Goal: Task Accomplishment & Management: Manage account settings

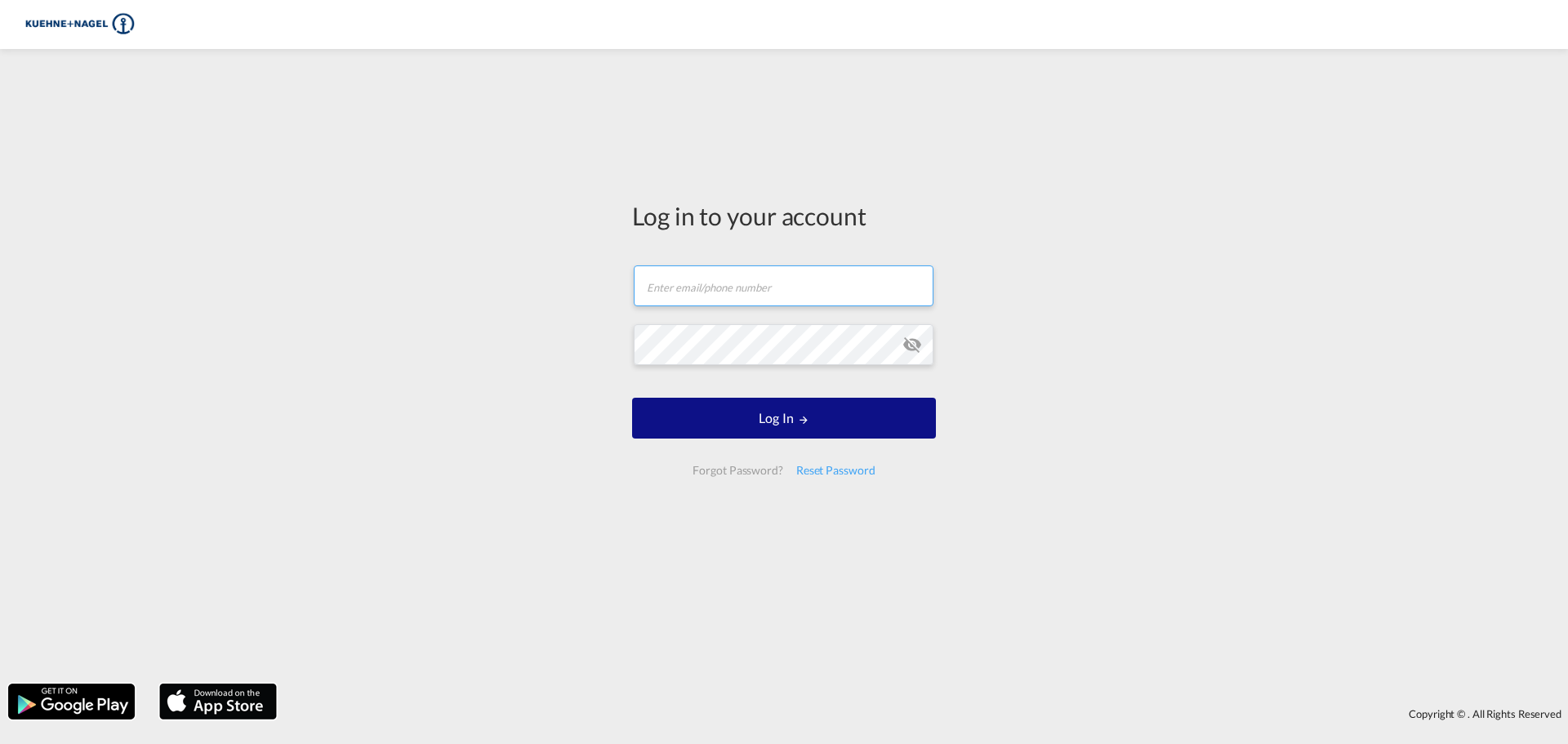
type input "[PERSON_NAME][EMAIL_ADDRESS][PERSON_NAME][PERSON_NAME][DOMAIN_NAME]"
click at [733, 313] on form "[PERSON_NAME][EMAIL_ADDRESS][PERSON_NAME][PERSON_NAME][DOMAIN_NAME] Log In Forg…" at bounding box center [784, 371] width 304 height 243
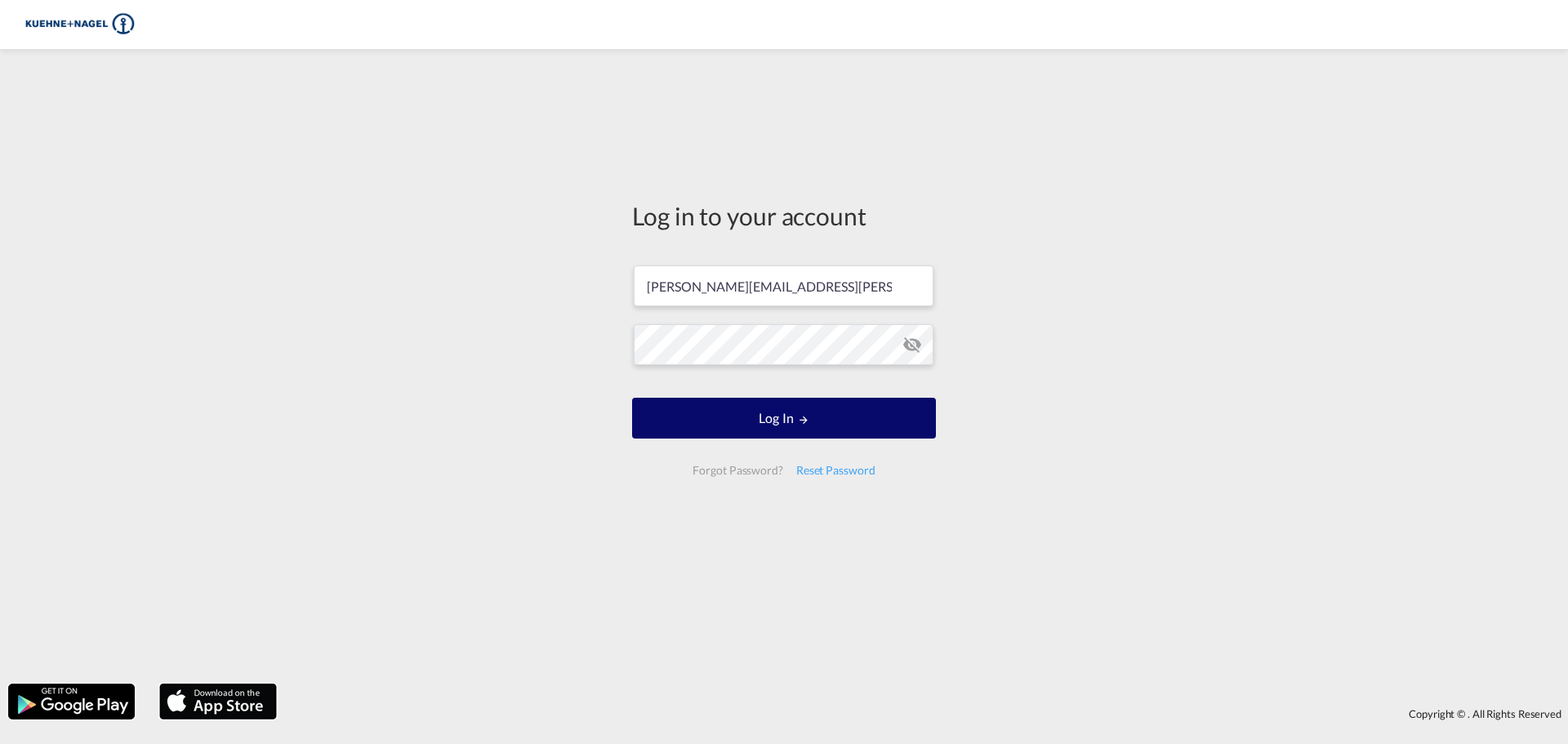
click at [758, 419] on button "Log In" at bounding box center [784, 418] width 304 height 41
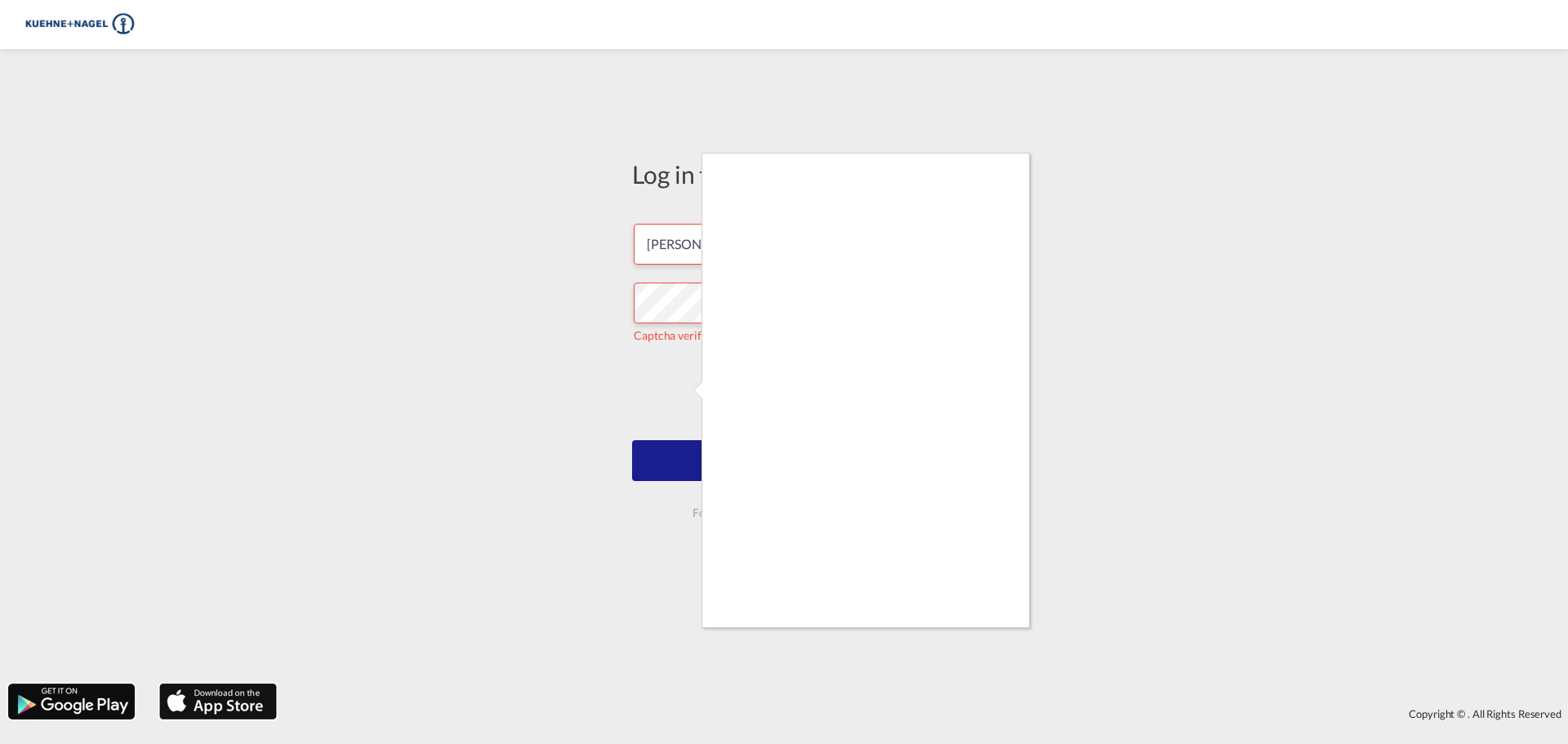
click at [699, 457] on div at bounding box center [784, 372] width 1568 height 744
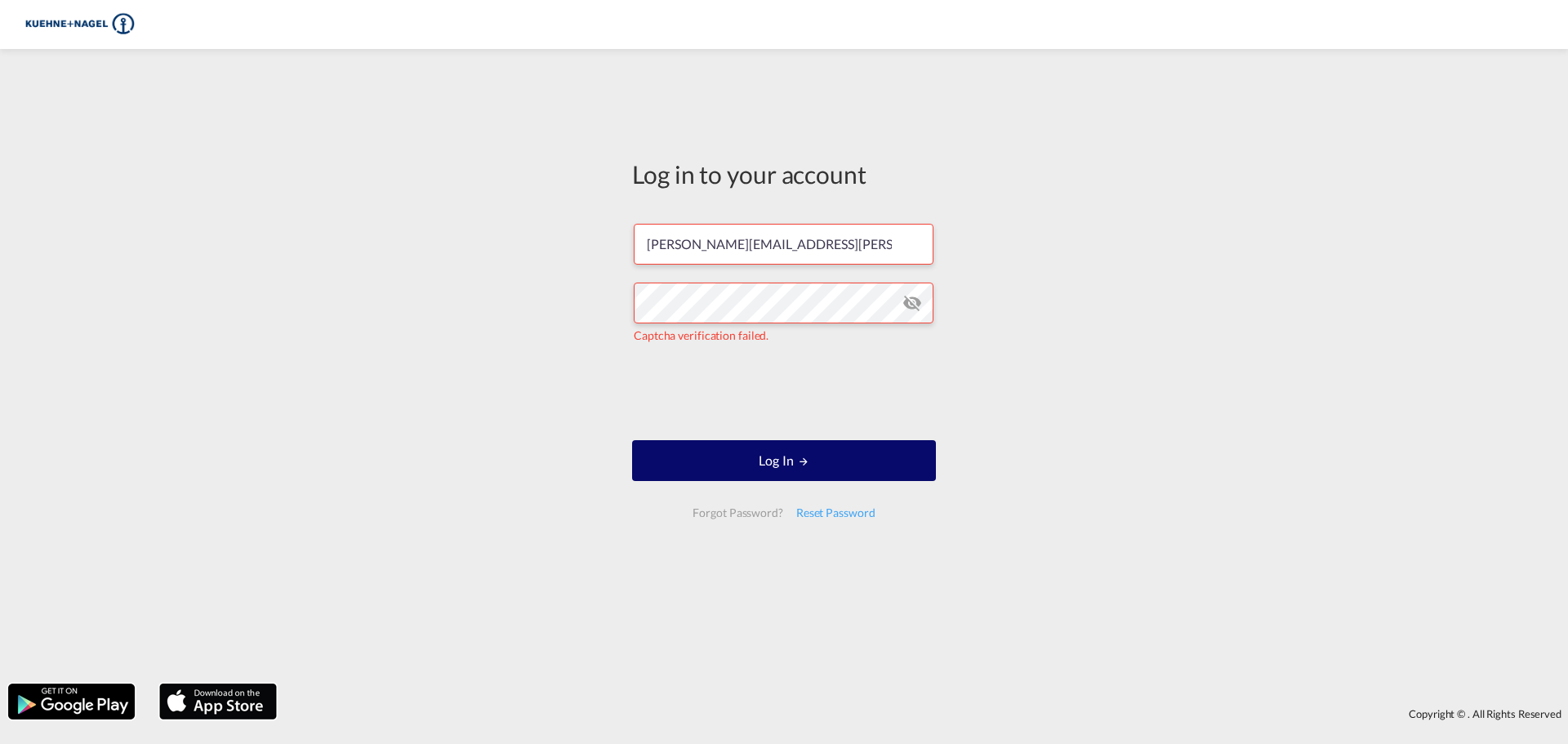
click at [739, 454] on button "Log In" at bounding box center [784, 460] width 304 height 41
